Goal: Navigation & Orientation: Find specific page/section

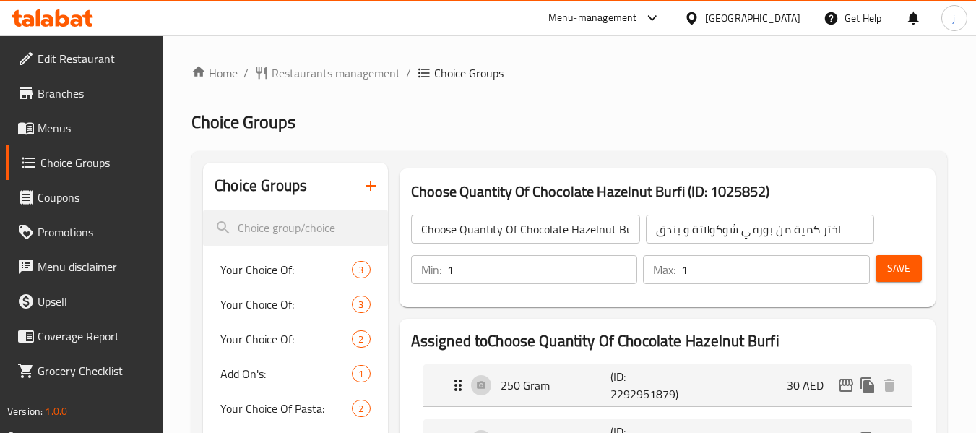
click at [49, 120] on span "Menus" at bounding box center [95, 127] width 114 height 17
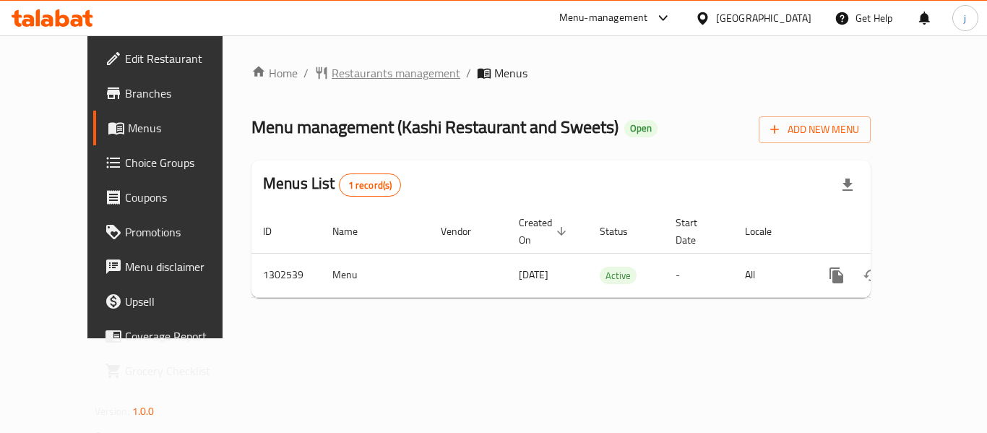
click at [332, 81] on span "Restaurants management" at bounding box center [396, 72] width 129 height 17
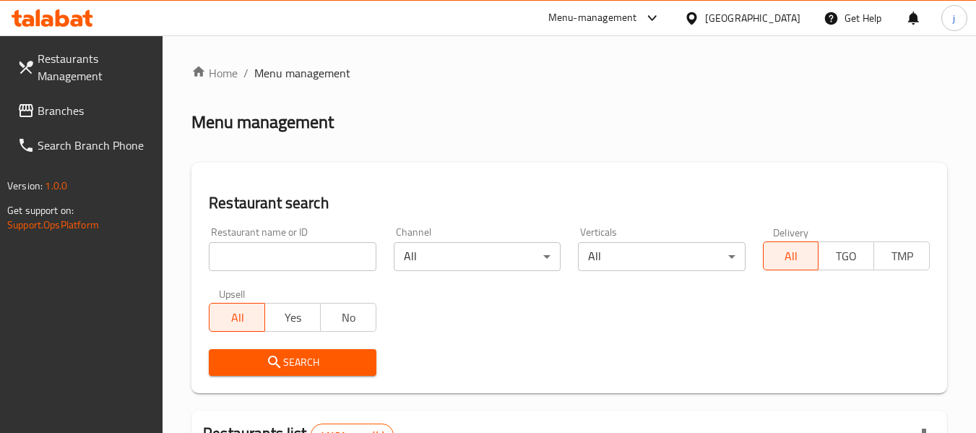
click at [60, 114] on span "Branches" at bounding box center [95, 110] width 114 height 17
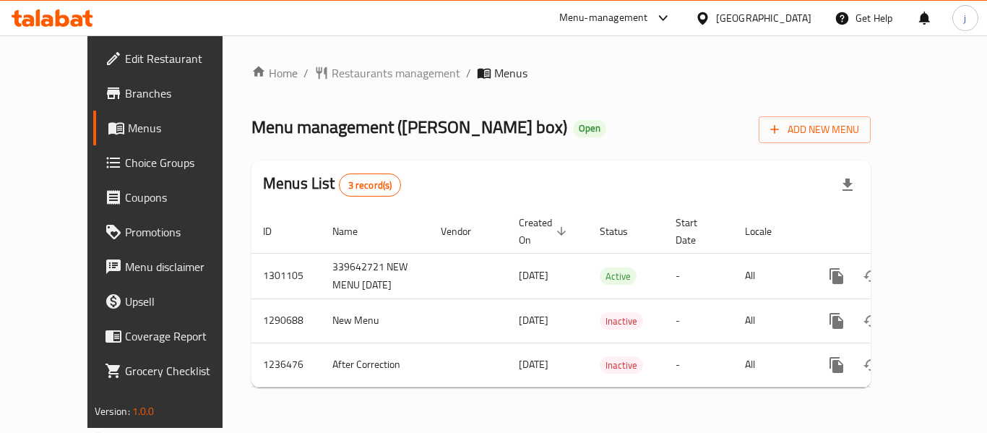
click at [708, 22] on icon at bounding box center [702, 18] width 10 height 12
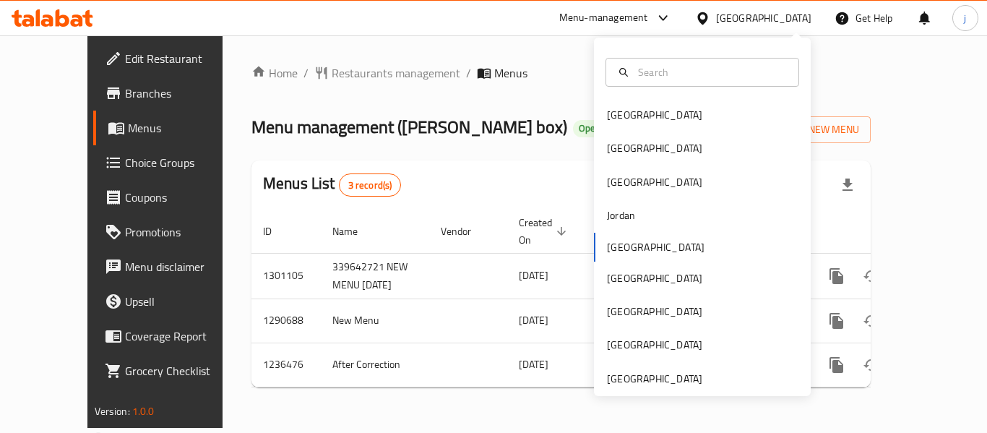
click at [682, 390] on div "[GEOGRAPHIC_DATA] [GEOGRAPHIC_DATA] [GEOGRAPHIC_DATA] [GEOGRAPHIC_DATA] [GEOGRA…" at bounding box center [702, 217] width 217 height 358
click at [667, 375] on div "[GEOGRAPHIC_DATA]" at bounding box center [654, 379] width 95 height 16
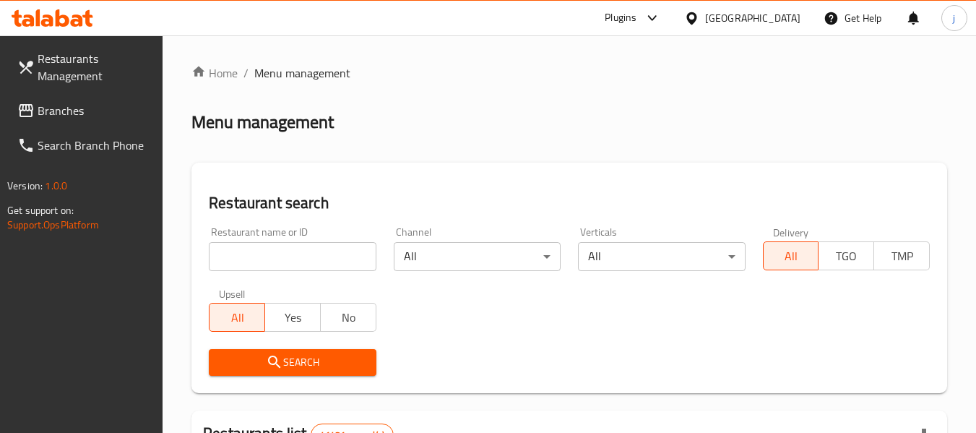
click at [66, 103] on span "Branches" at bounding box center [95, 110] width 114 height 17
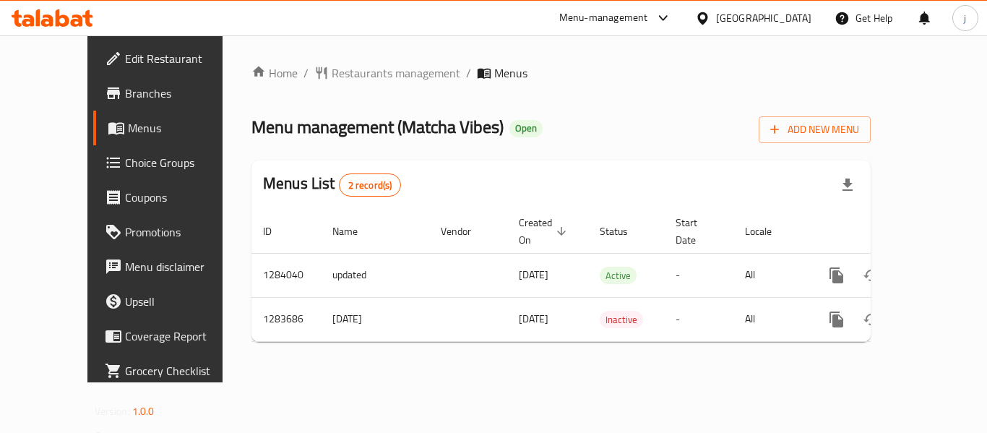
click at [726, 22] on div "[GEOGRAPHIC_DATA]" at bounding box center [763, 18] width 95 height 16
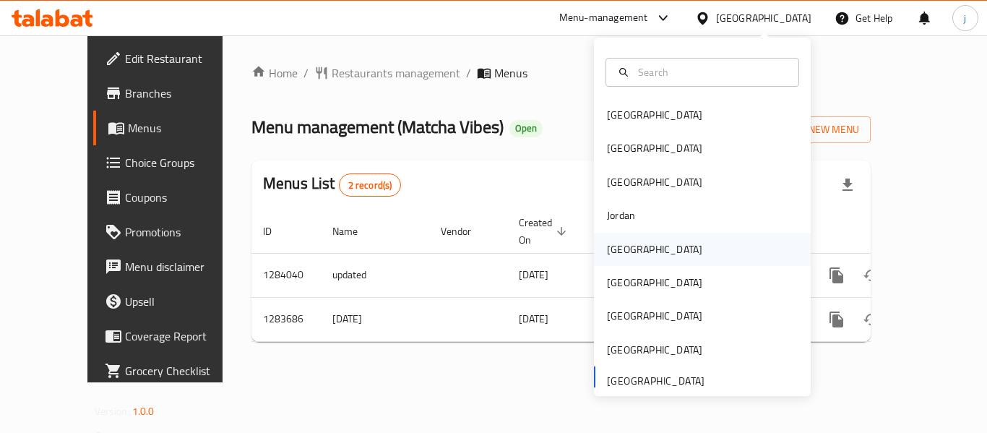
click at [625, 255] on div "[GEOGRAPHIC_DATA]" at bounding box center [654, 249] width 95 height 16
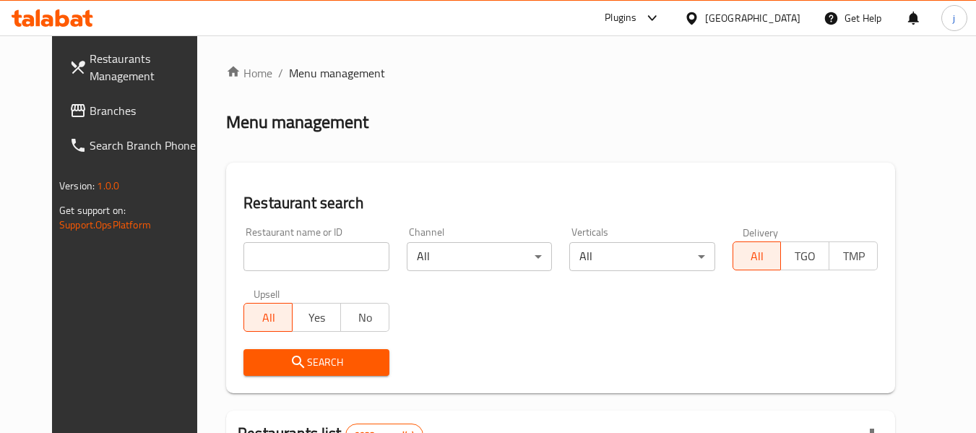
click at [112, 108] on span "Branches" at bounding box center [147, 110] width 114 height 17
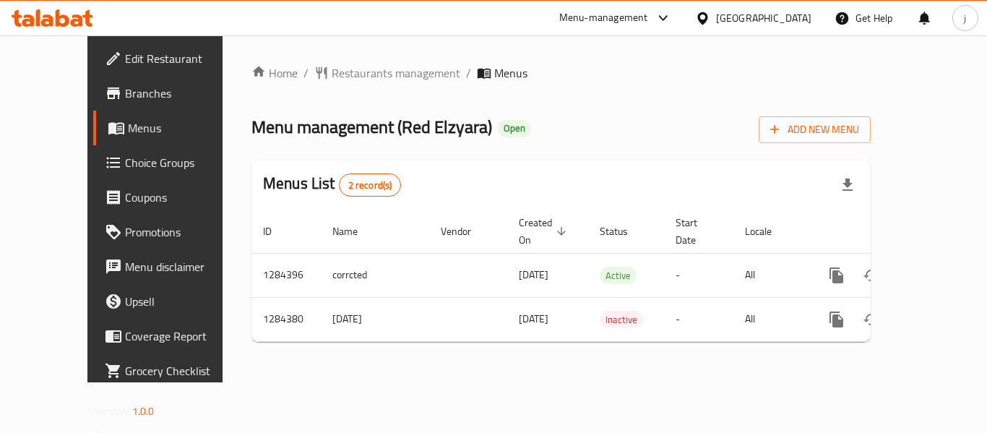
click at [710, 17] on icon at bounding box center [702, 18] width 15 height 15
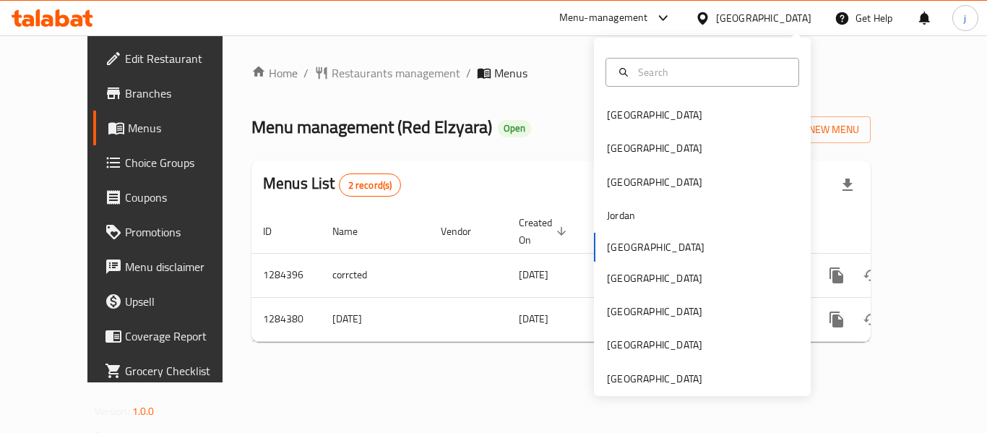
click at [682, 390] on div "[GEOGRAPHIC_DATA] [GEOGRAPHIC_DATA] [GEOGRAPHIC_DATA] [GEOGRAPHIC_DATA] [GEOGRA…" at bounding box center [702, 217] width 217 height 358
click at [681, 382] on div "[GEOGRAPHIC_DATA]" at bounding box center [654, 379] width 95 height 16
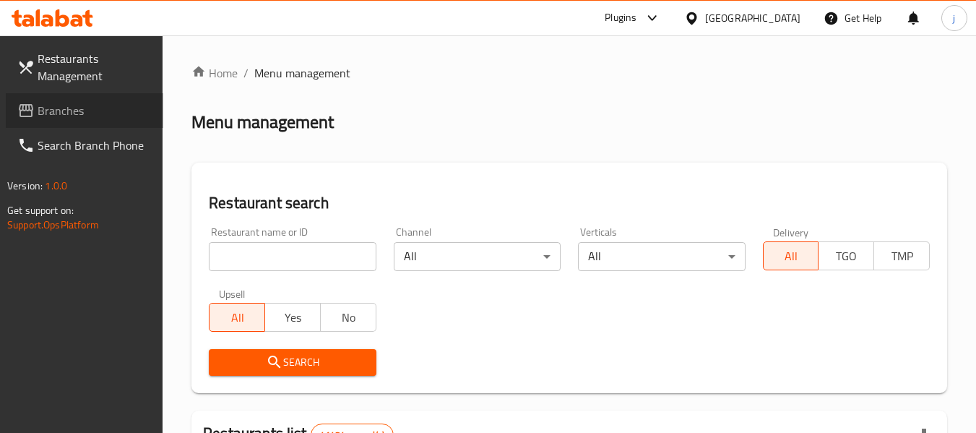
click at [106, 103] on span "Branches" at bounding box center [95, 110] width 114 height 17
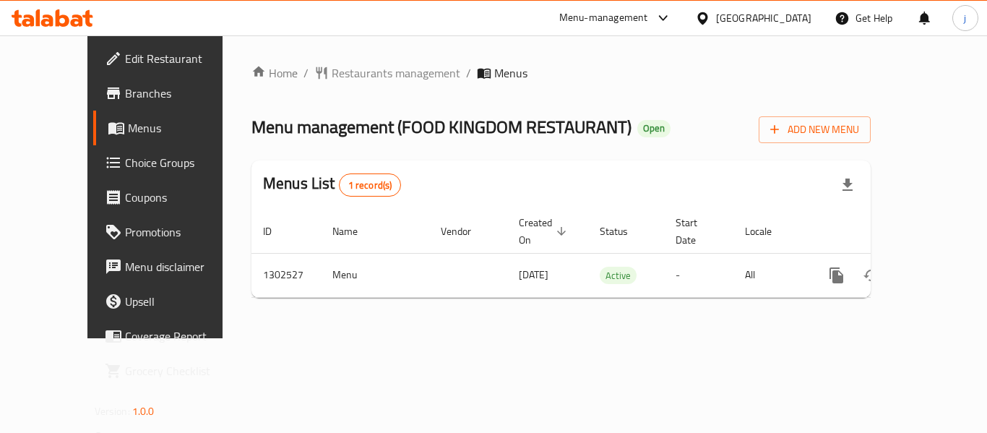
click at [705, 14] on icon at bounding box center [702, 18] width 10 height 12
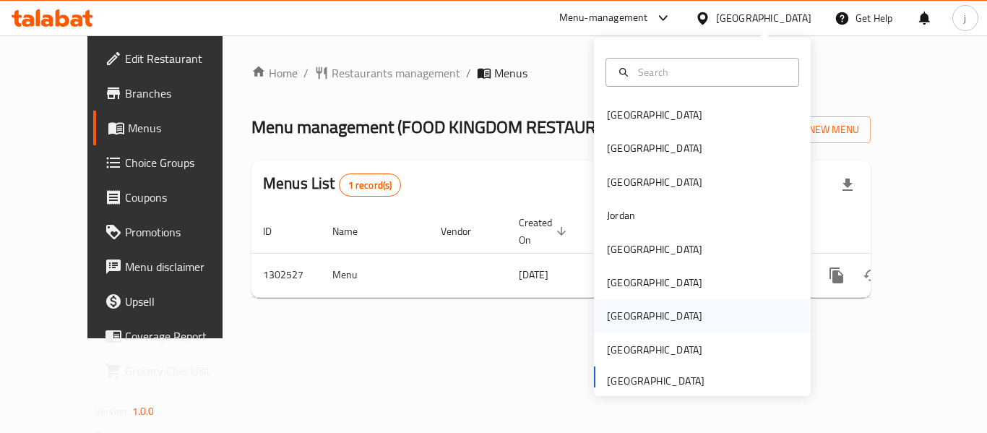
click at [610, 326] on div "[GEOGRAPHIC_DATA]" at bounding box center [655, 315] width 119 height 33
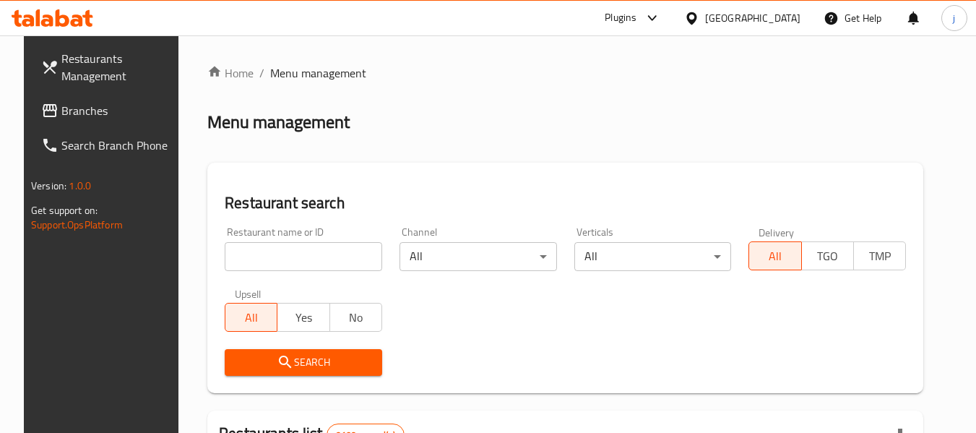
click at [129, 117] on span "Branches" at bounding box center [118, 110] width 114 height 17
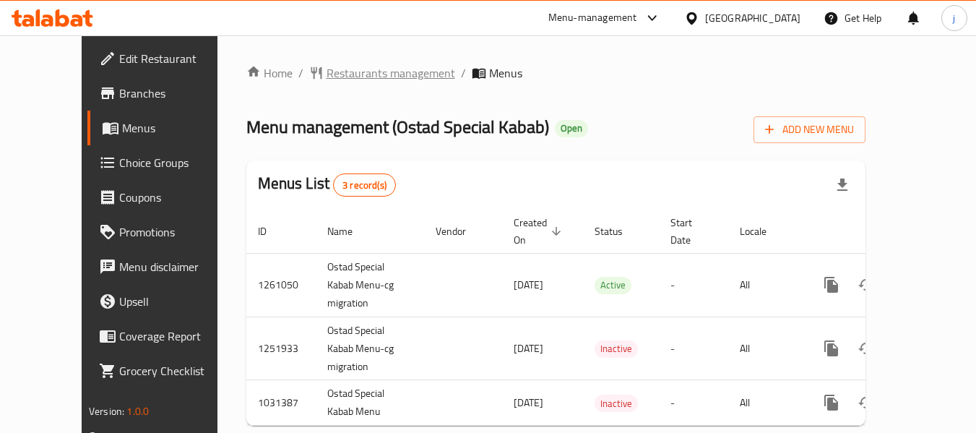
click at [349, 71] on span "Restaurants management" at bounding box center [391, 72] width 129 height 17
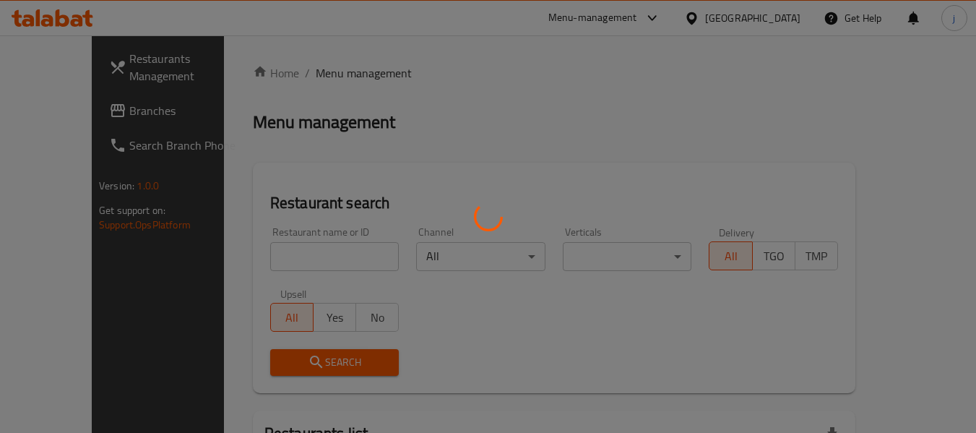
click at [77, 114] on div at bounding box center [488, 216] width 976 height 433
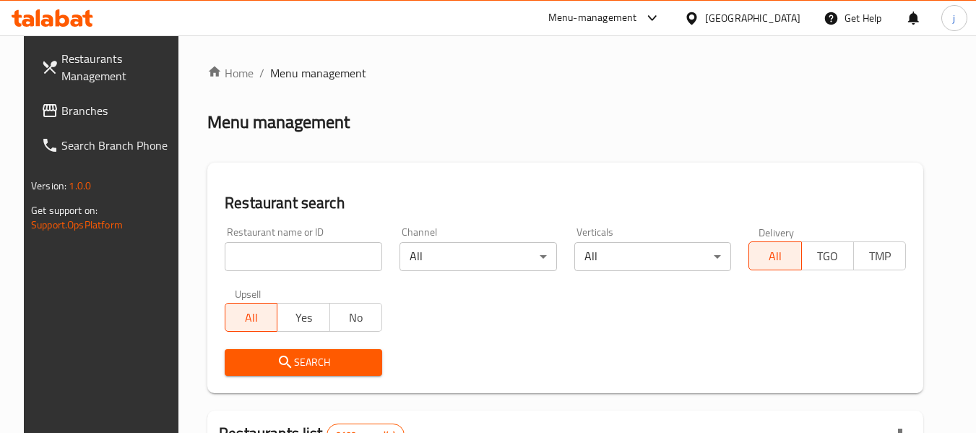
click at [77, 114] on span "Branches" at bounding box center [118, 110] width 114 height 17
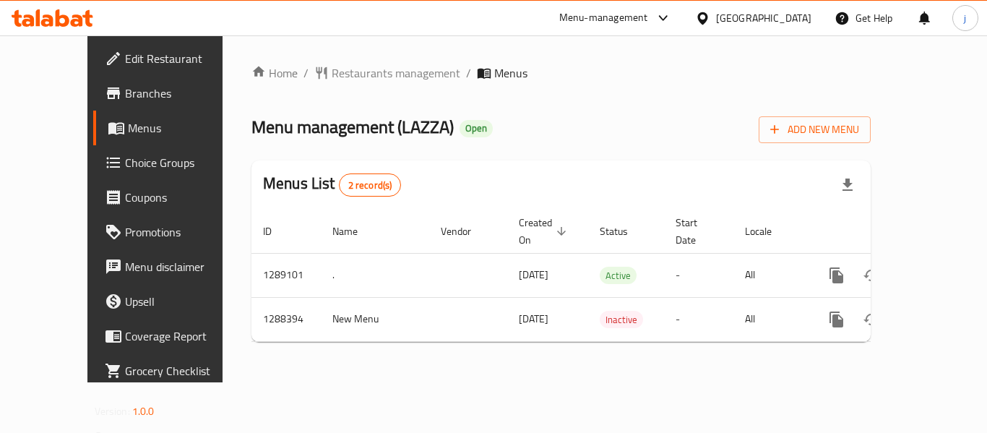
click at [702, 16] on icon at bounding box center [702, 18] width 15 height 15
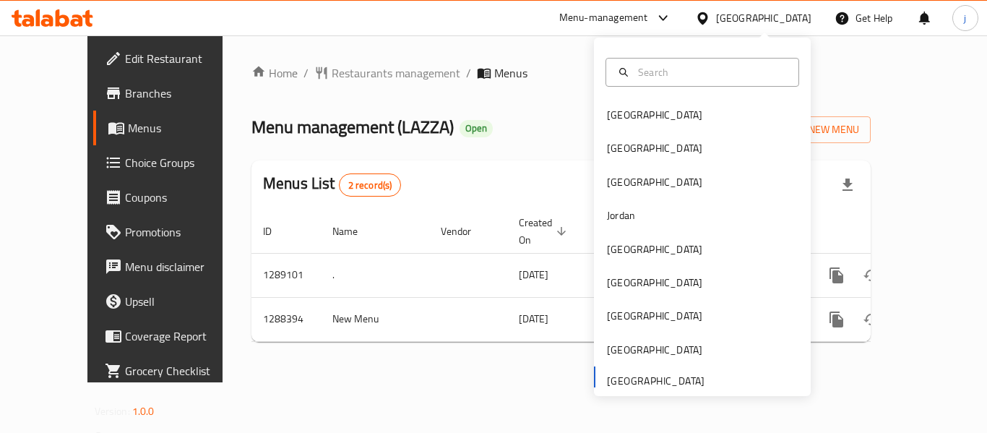
click at [465, 43] on div "Home / Restaurants management / Menus Menu management ( LAZZA ) Open Add New Me…" at bounding box center [561, 208] width 677 height 347
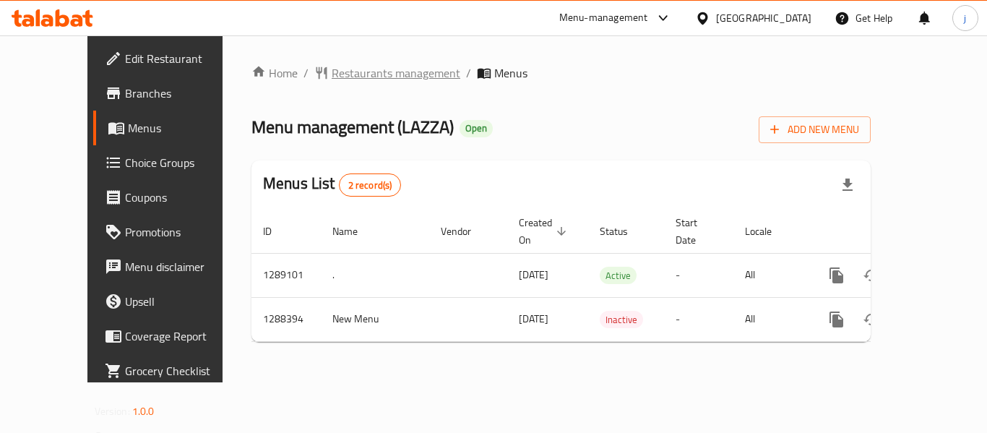
click at [332, 69] on span "Restaurants management" at bounding box center [396, 72] width 129 height 17
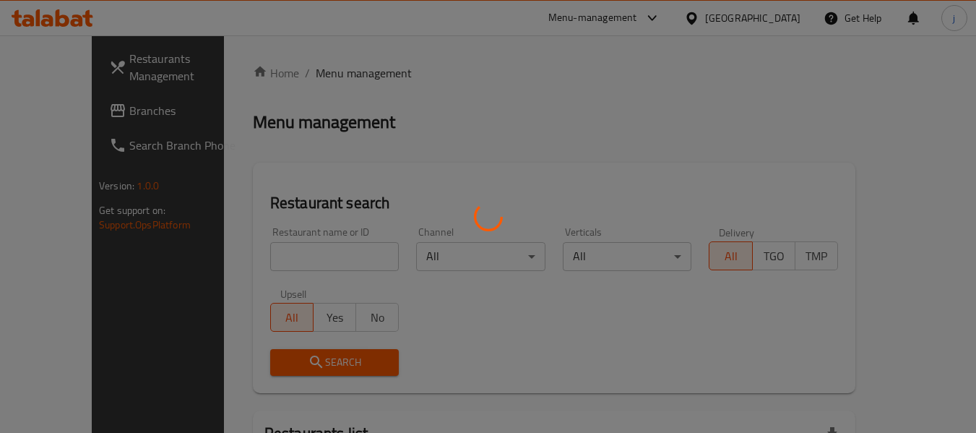
click at [66, 113] on div at bounding box center [488, 216] width 976 height 433
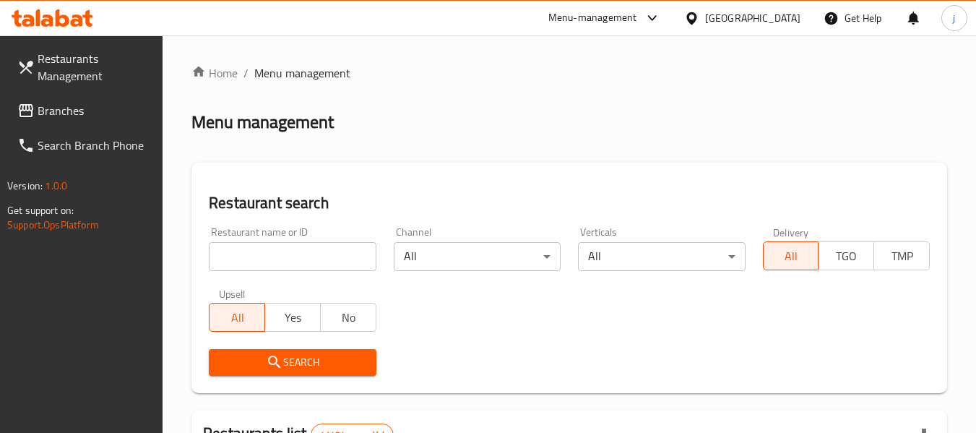
click at [66, 113] on span "Branches" at bounding box center [95, 110] width 114 height 17
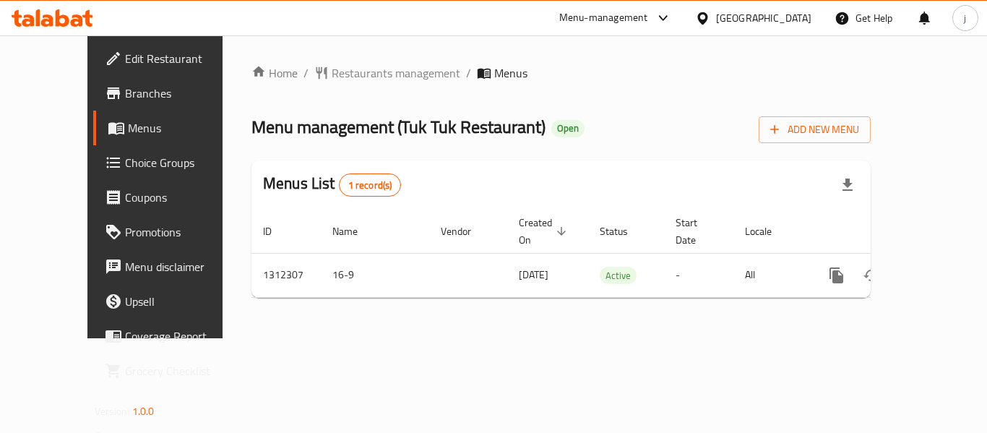
click at [708, 29] on div "[GEOGRAPHIC_DATA]" at bounding box center [753, 18] width 139 height 35
click at [705, 22] on icon at bounding box center [702, 18] width 10 height 12
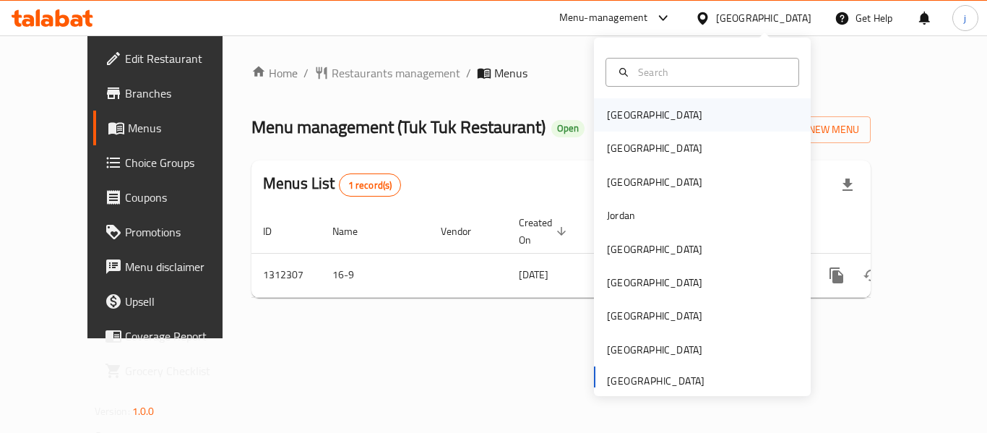
click at [619, 119] on div "[GEOGRAPHIC_DATA]" at bounding box center [654, 115] width 95 height 16
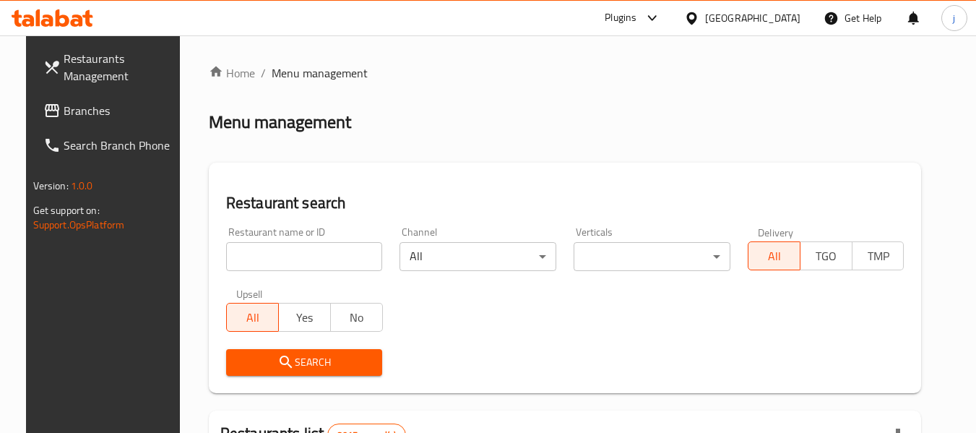
click at [98, 91] on link "Restaurants Management" at bounding box center [111, 67] width 158 height 52
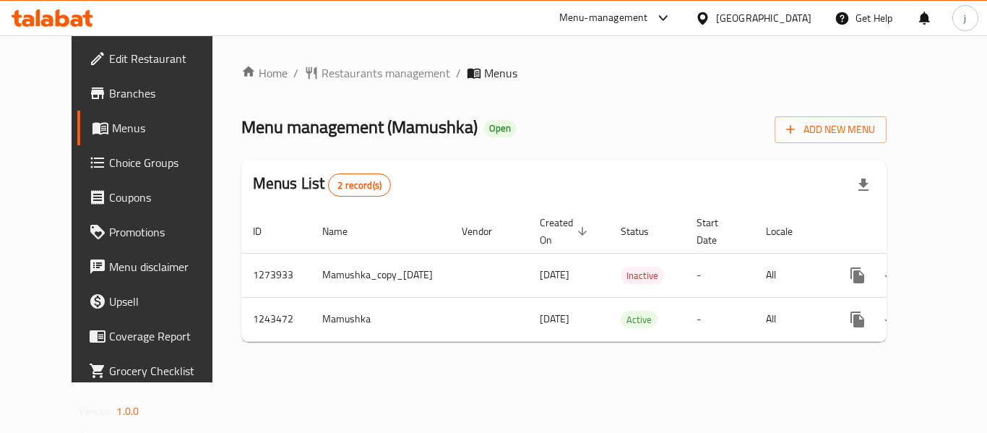
click at [708, 17] on icon at bounding box center [702, 18] width 10 height 12
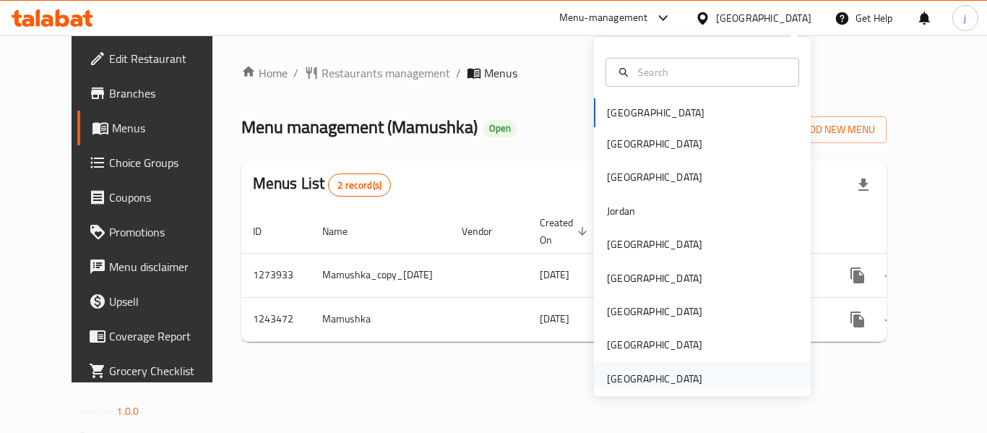
click at [645, 377] on div "[GEOGRAPHIC_DATA]" at bounding box center [654, 379] width 95 height 16
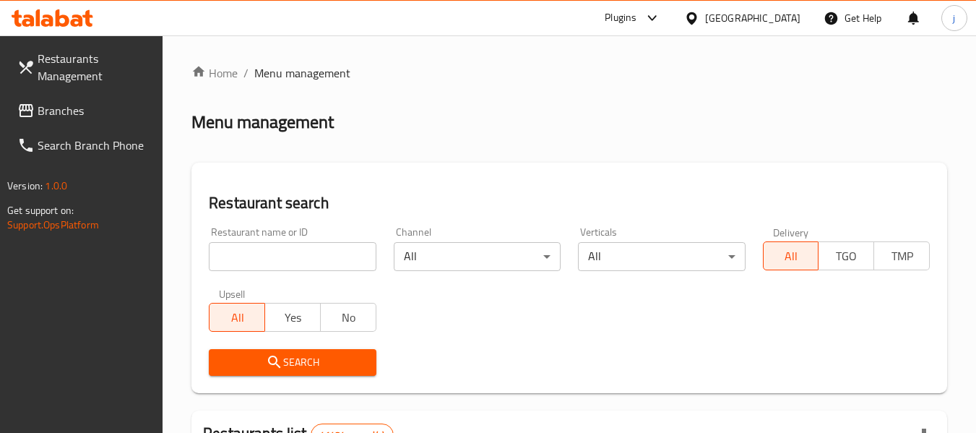
click at [94, 100] on link "Branches" at bounding box center [85, 110] width 158 height 35
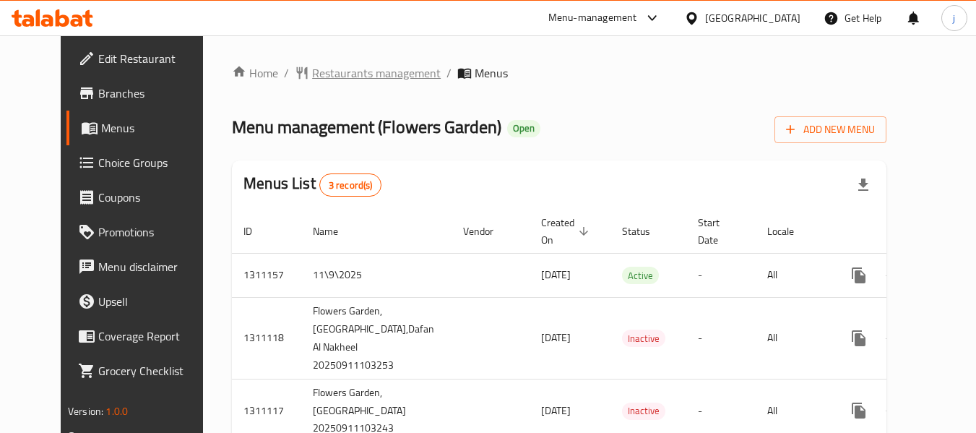
click at [346, 68] on span "Restaurants management" at bounding box center [376, 72] width 129 height 17
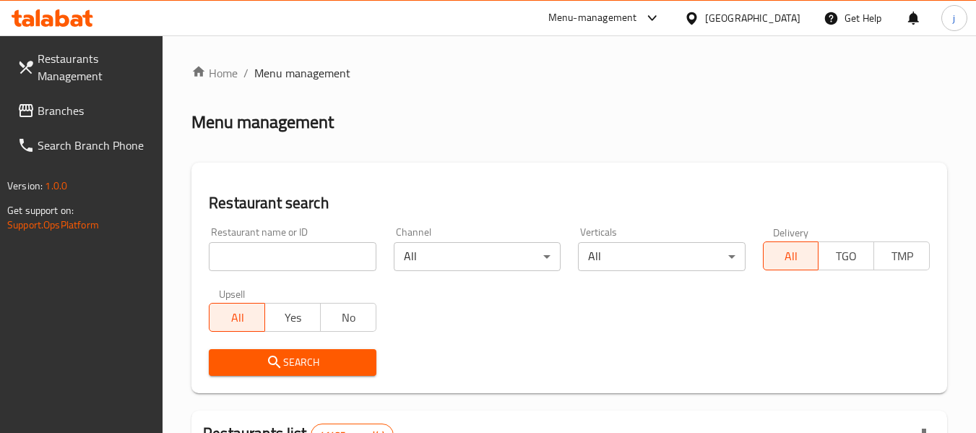
click at [124, 103] on span "Branches" at bounding box center [95, 110] width 114 height 17
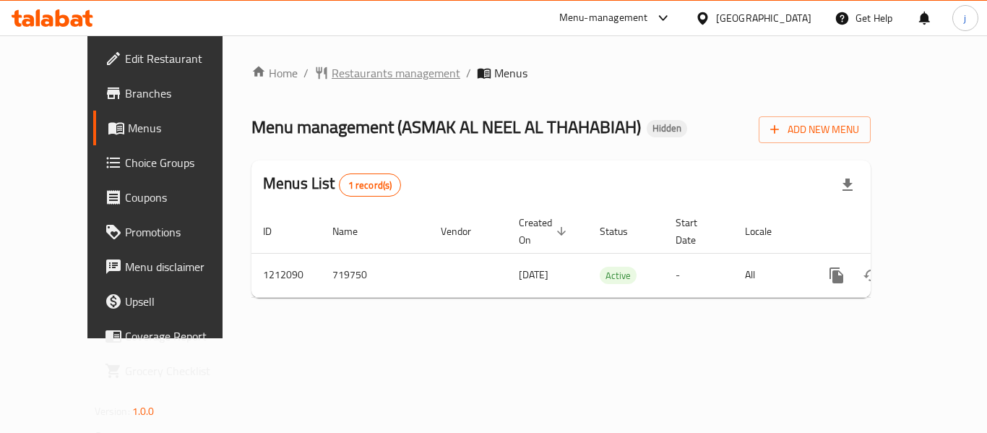
click at [332, 74] on span "Restaurants management" at bounding box center [396, 72] width 129 height 17
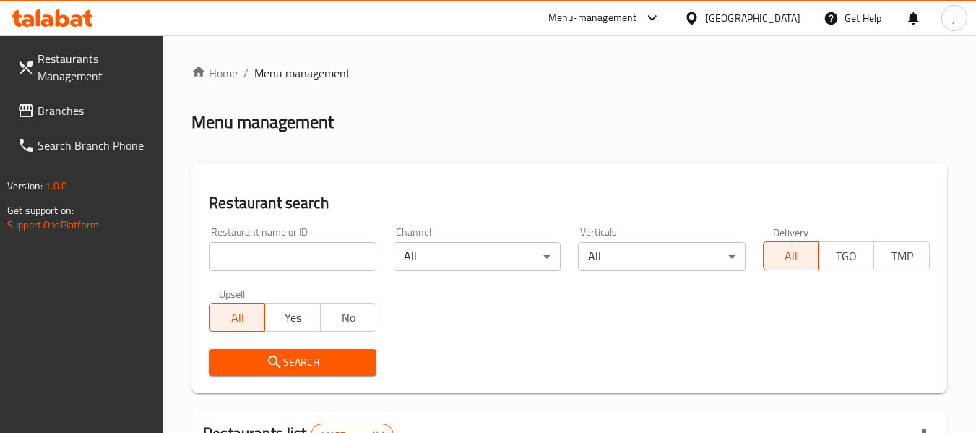
click at [155, 103] on link "Branches" at bounding box center [85, 110] width 158 height 35
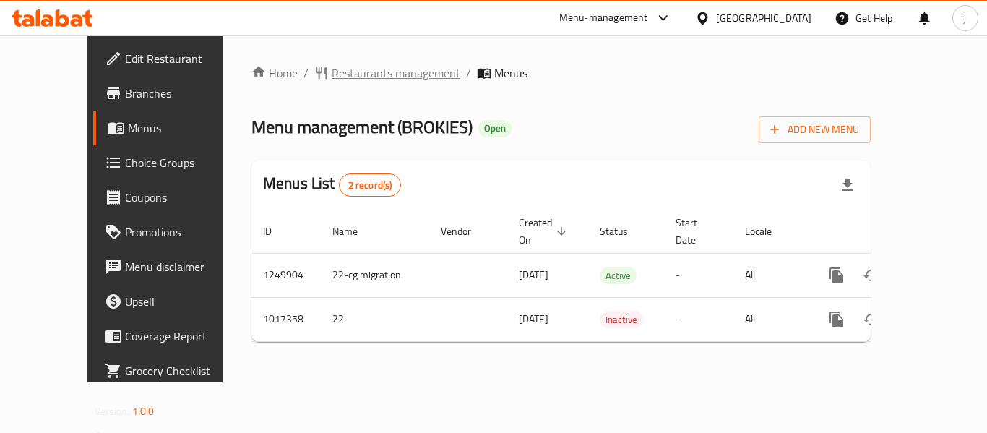
click at [342, 74] on span "Restaurants management" at bounding box center [396, 72] width 129 height 17
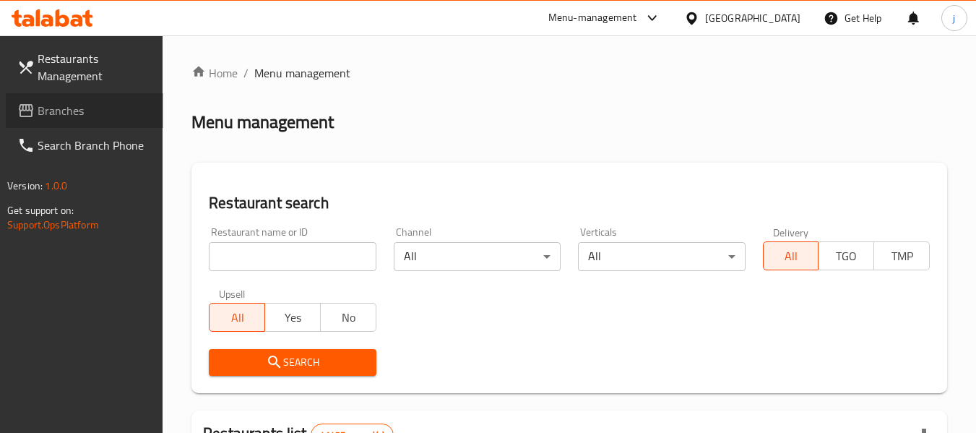
click at [48, 116] on span "Branches" at bounding box center [95, 110] width 114 height 17
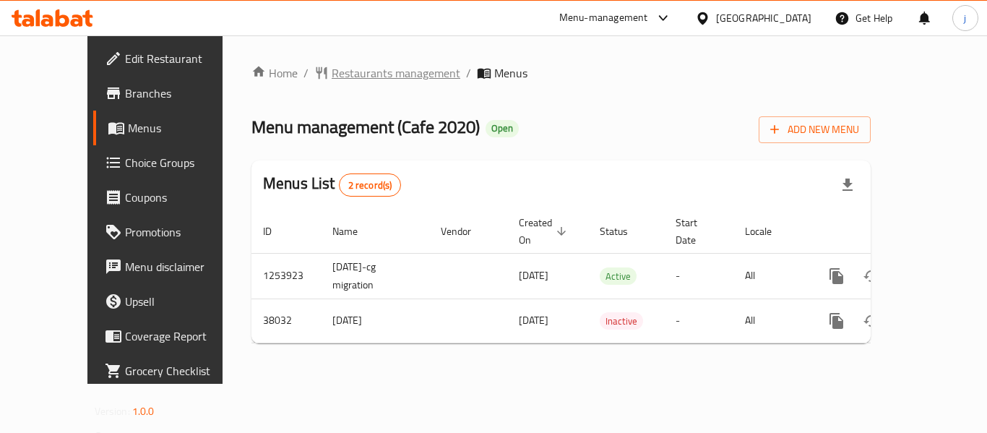
click at [332, 73] on span "Restaurants management" at bounding box center [396, 72] width 129 height 17
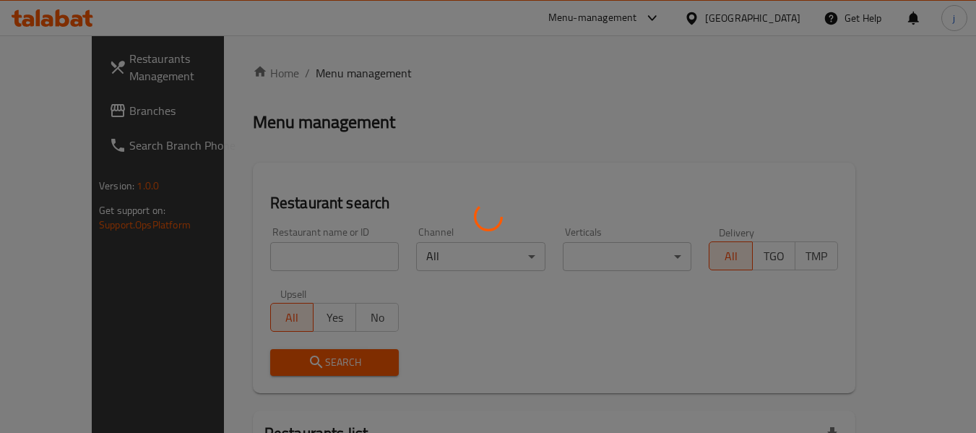
click at [61, 114] on div at bounding box center [488, 216] width 976 height 433
click at [51, 108] on div at bounding box center [488, 216] width 976 height 433
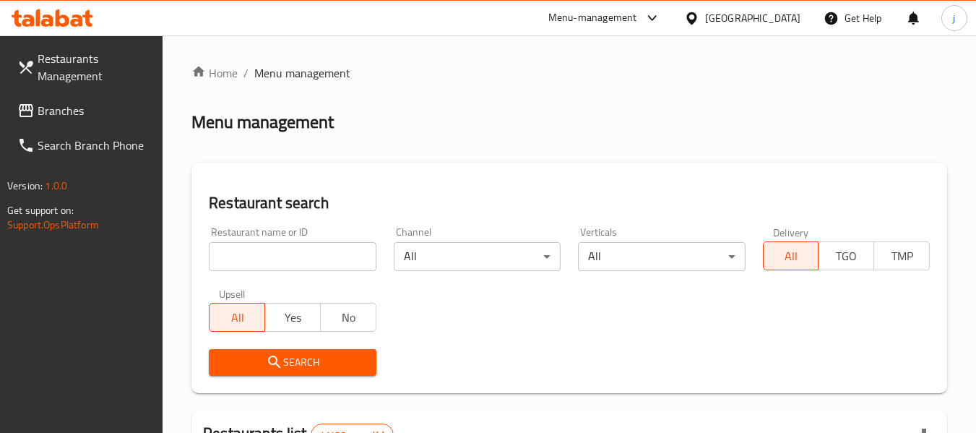
click at [51, 108] on span "Branches" at bounding box center [95, 110] width 114 height 17
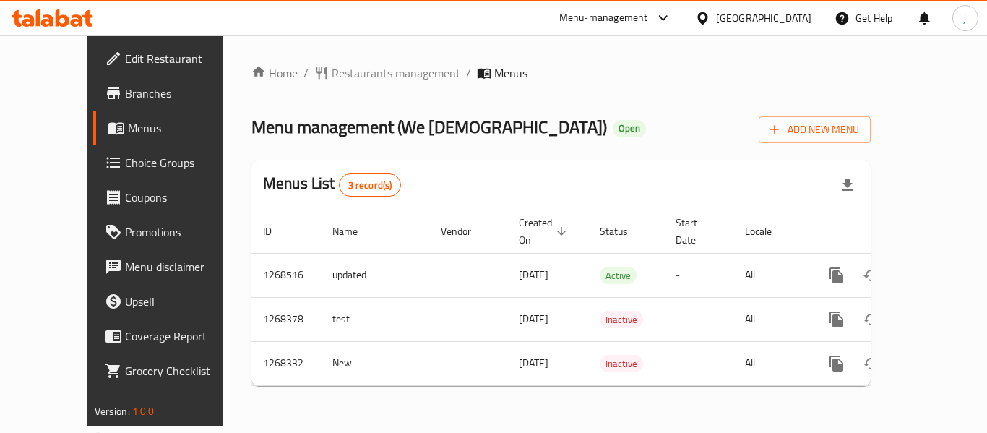
click at [721, 10] on div "[GEOGRAPHIC_DATA]" at bounding box center [763, 18] width 95 height 16
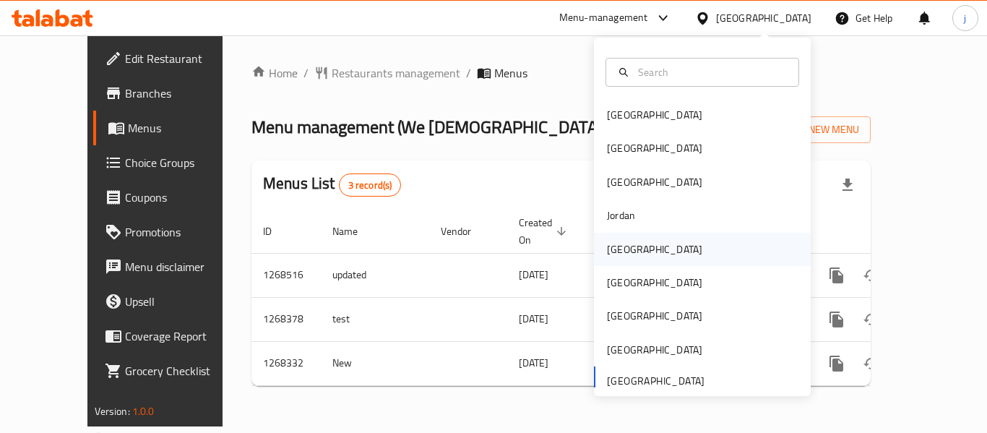
click at [607, 252] on div "Kuwait" at bounding box center [654, 249] width 95 height 16
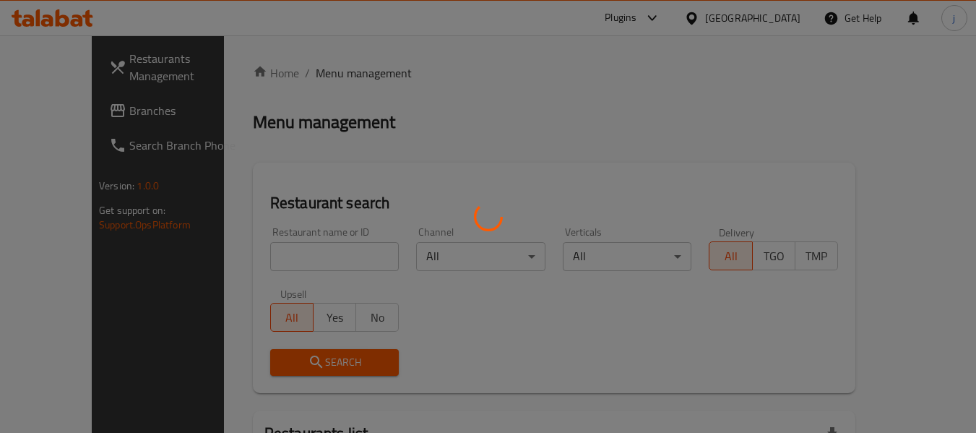
click at [107, 119] on div at bounding box center [488, 216] width 976 height 433
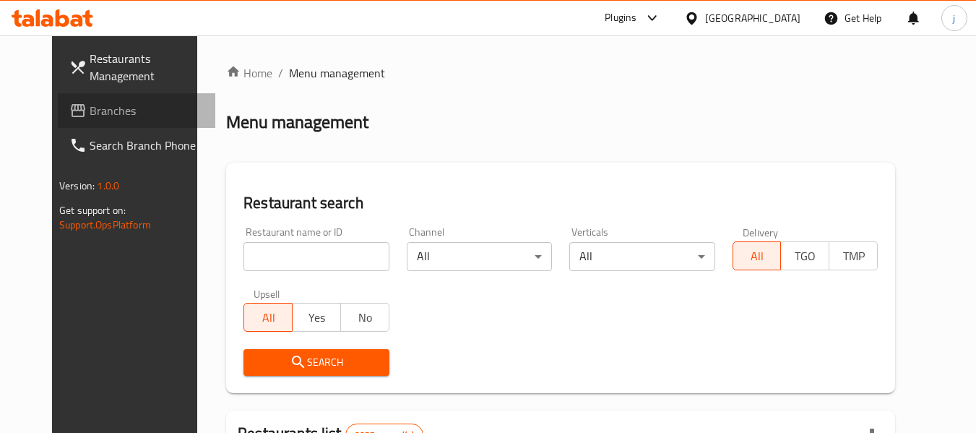
click at [121, 110] on span "Branches" at bounding box center [147, 110] width 114 height 17
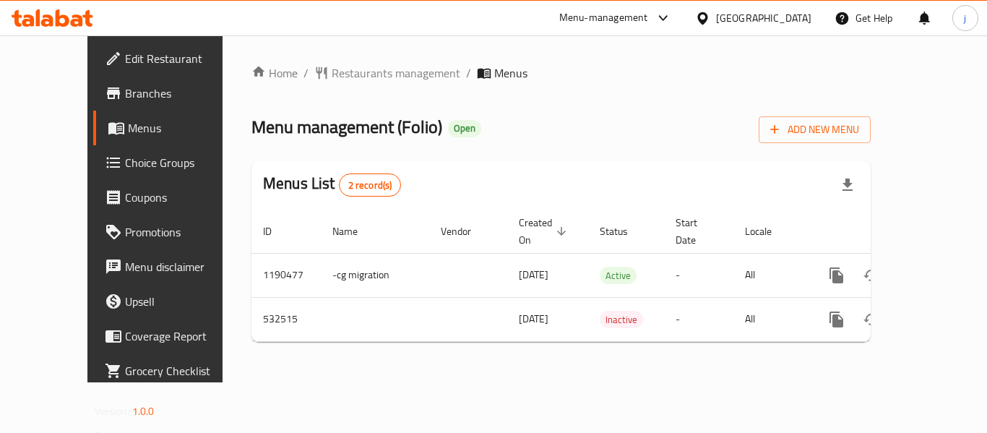
click at [708, 14] on icon at bounding box center [702, 18] width 10 height 12
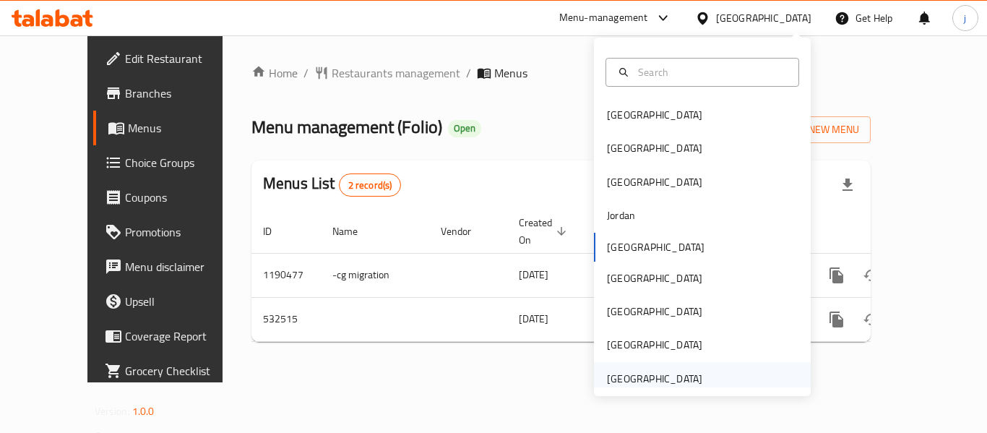
click at [626, 383] on div "[GEOGRAPHIC_DATA]" at bounding box center [655, 378] width 119 height 33
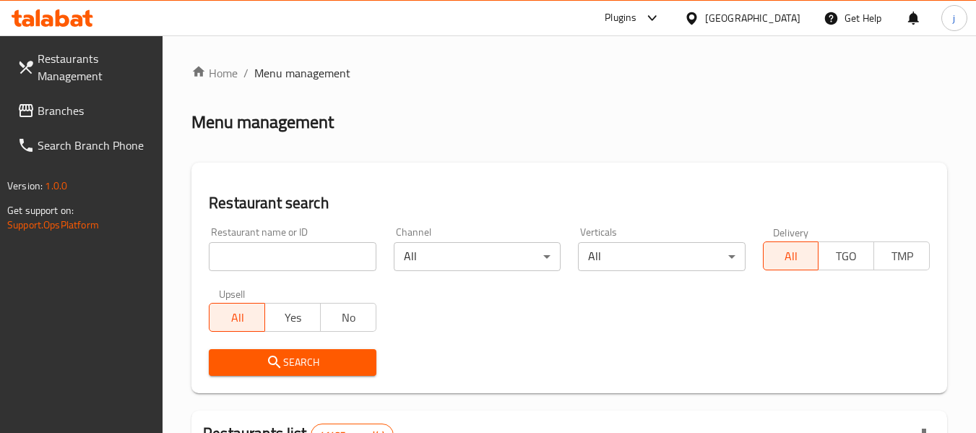
click at [64, 110] on span "Branches" at bounding box center [95, 110] width 114 height 17
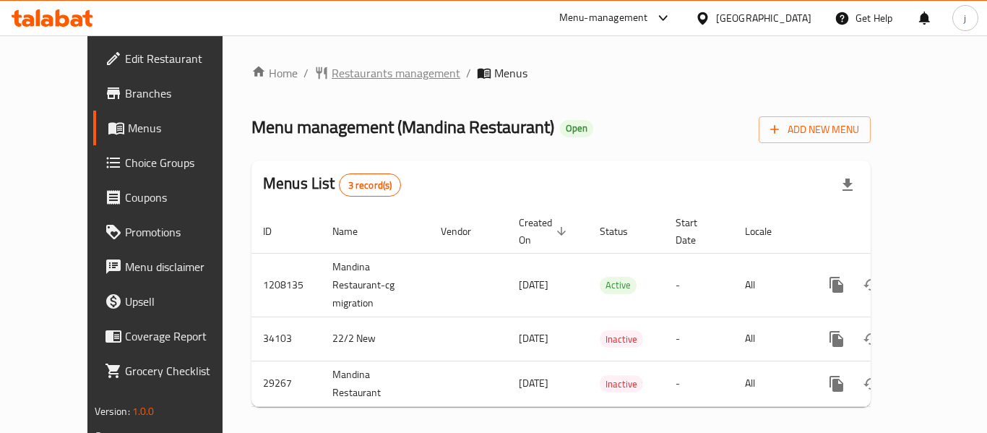
click at [400, 81] on span "Restaurants management" at bounding box center [396, 72] width 129 height 17
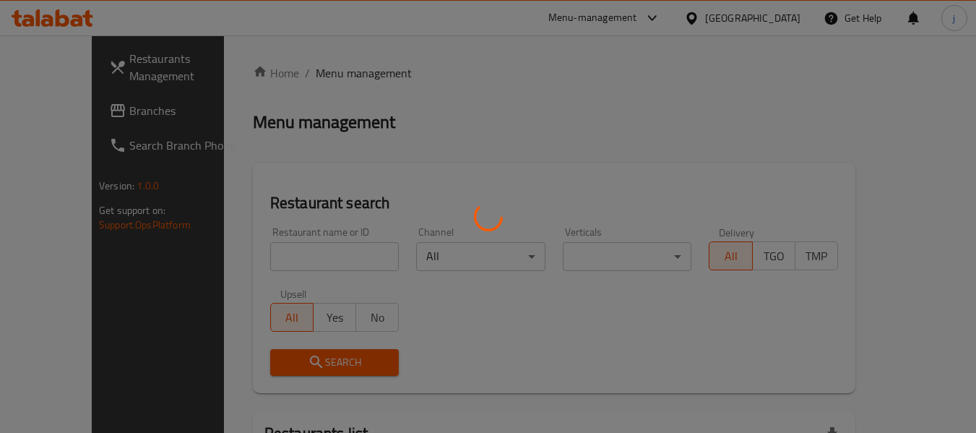
click at [358, 80] on div at bounding box center [488, 216] width 976 height 433
click at [57, 107] on div at bounding box center [488, 216] width 976 height 433
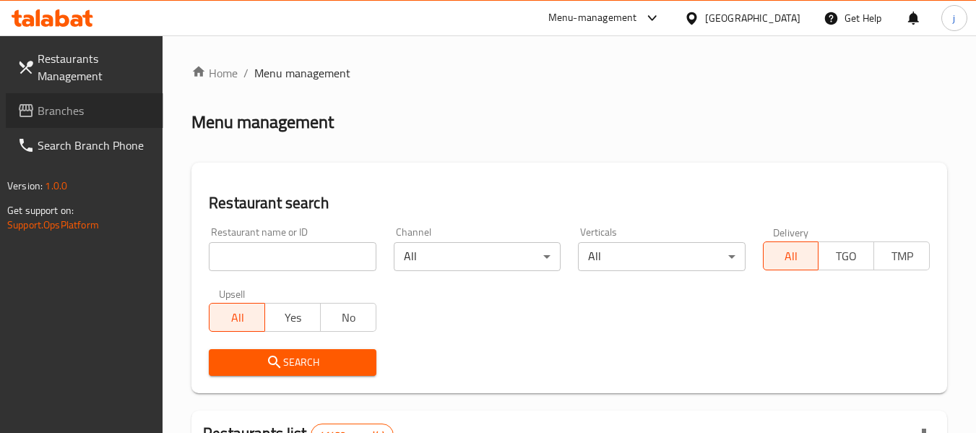
click at [57, 108] on span "Branches" at bounding box center [95, 110] width 114 height 17
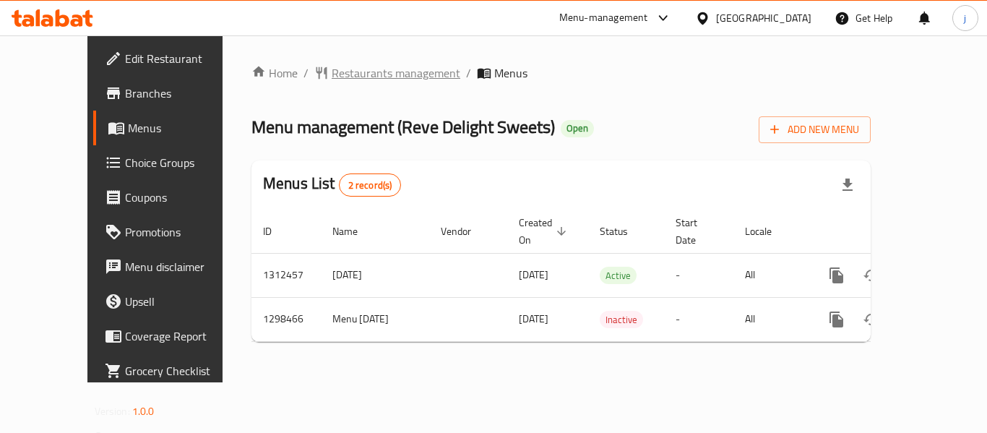
click at [332, 74] on span "Restaurants management" at bounding box center [396, 72] width 129 height 17
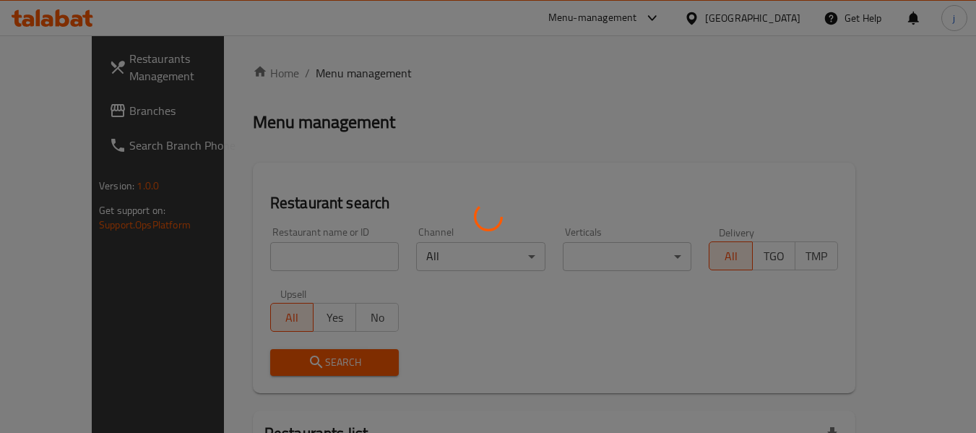
click at [88, 121] on div at bounding box center [488, 216] width 976 height 433
click at [82, 118] on div at bounding box center [488, 216] width 976 height 433
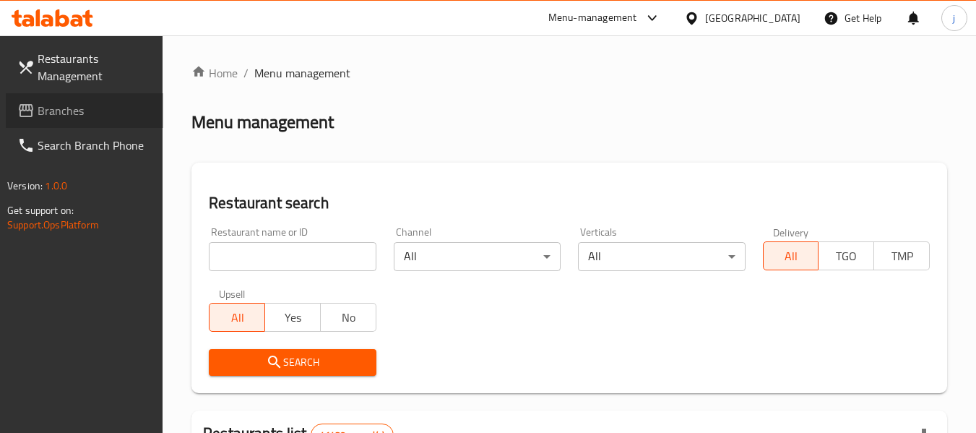
click at [82, 118] on span "Branches" at bounding box center [95, 110] width 114 height 17
